Goal: Information Seeking & Learning: Learn about a topic

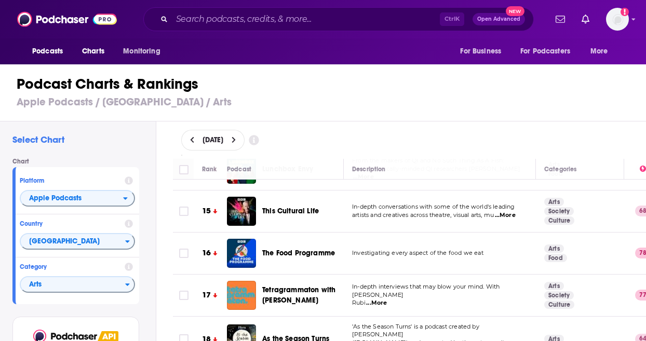
scroll to position [589, 0]
click at [377, 299] on span "...More" at bounding box center [376, 303] width 21 height 8
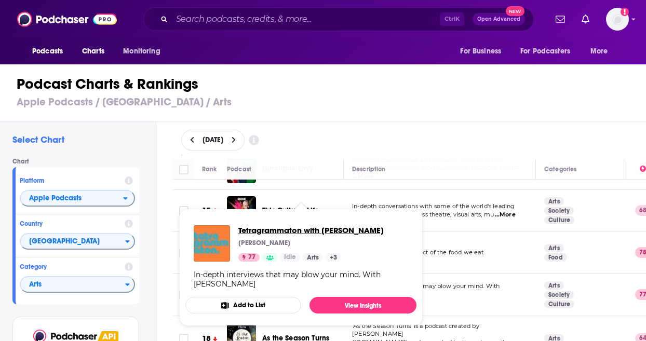
click at [300, 233] on span "Tetragrammaton with [PERSON_NAME]" at bounding box center [310, 231] width 145 height 10
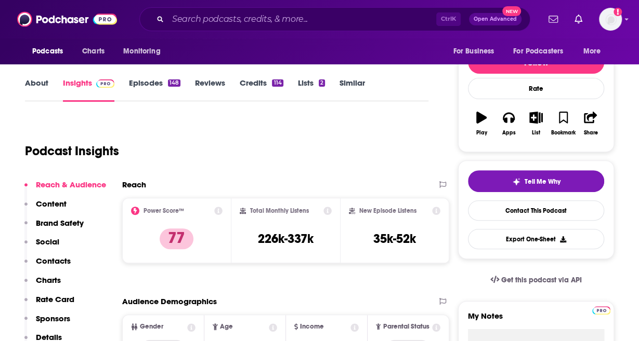
scroll to position [94, 0]
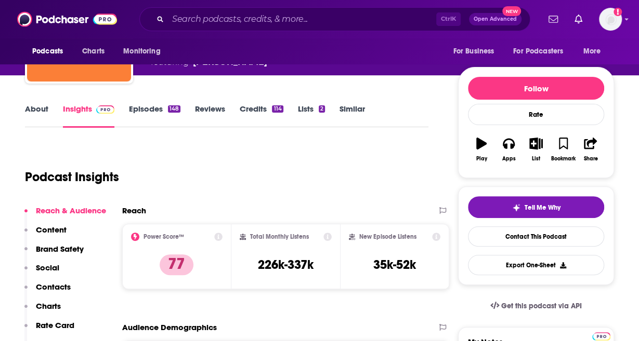
click at [169, 115] on link "Episodes 148" at bounding box center [154, 116] width 51 height 24
